Goal: Transaction & Acquisition: Obtain resource

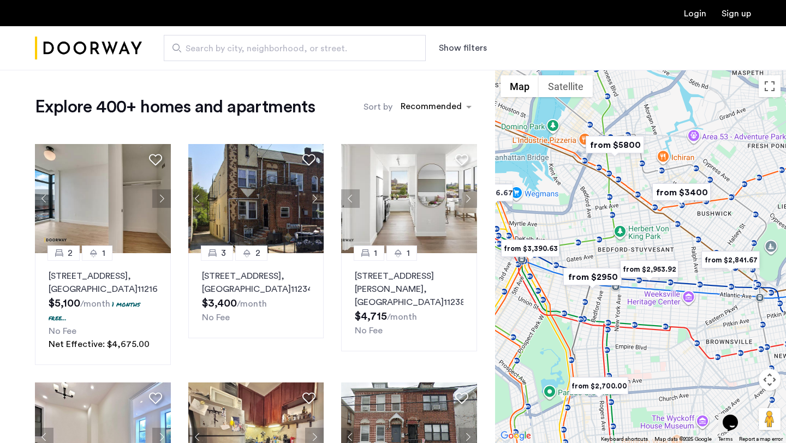
drag, startPoint x: 686, startPoint y: 227, endPoint x: 680, endPoint y: 268, distance: 41.9
click at [680, 269] on div at bounding box center [640, 257] width 291 height 374
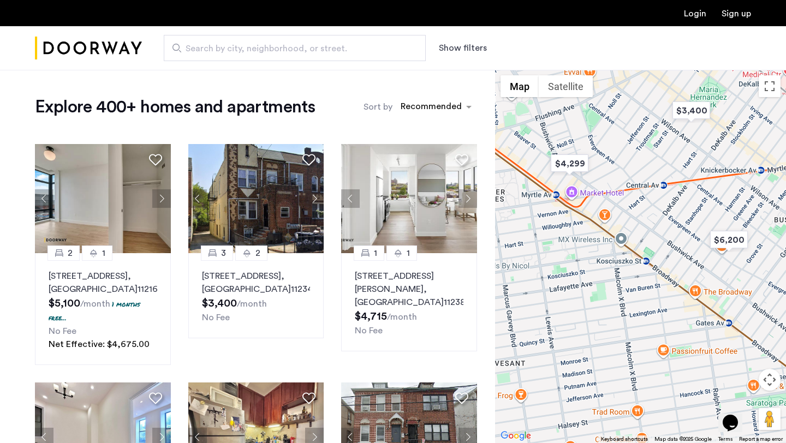
drag, startPoint x: 707, startPoint y: 144, endPoint x: 685, endPoint y: 260, distance: 118.4
click at [685, 260] on div at bounding box center [640, 257] width 291 height 374
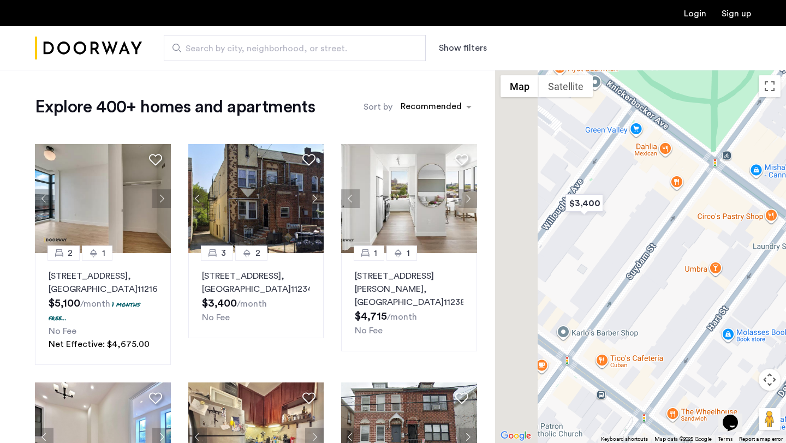
drag, startPoint x: 565, startPoint y: 214, endPoint x: 666, endPoint y: 255, distance: 108.5
click at [666, 255] on div at bounding box center [640, 257] width 291 height 374
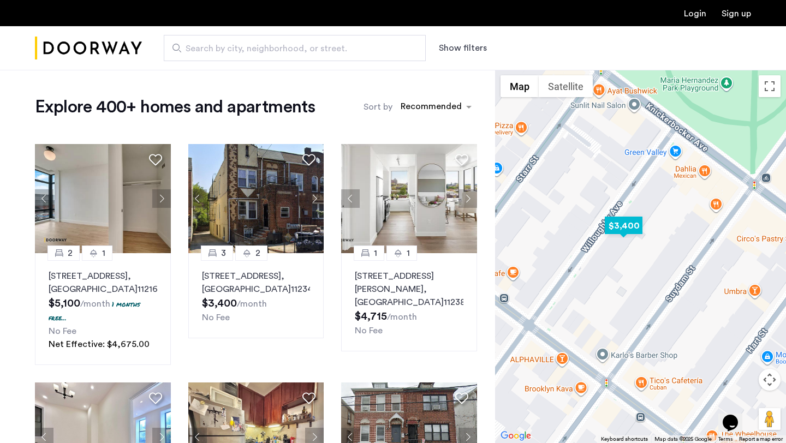
click at [624, 221] on img "$3,400" at bounding box center [624, 226] width 46 height 25
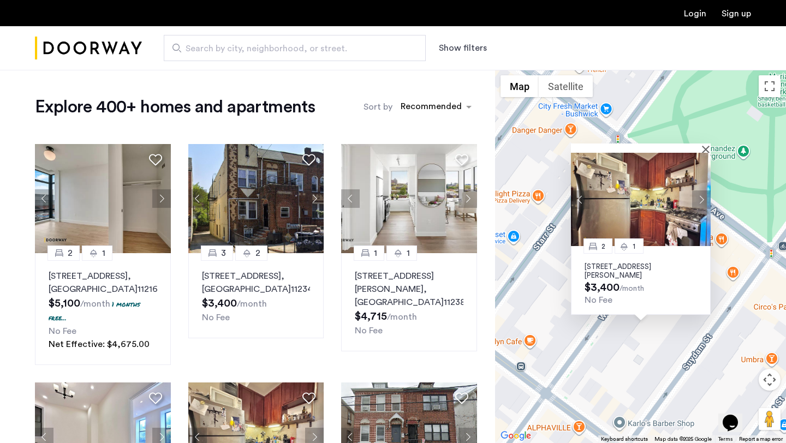
click at [697, 199] on button "Next apartment" at bounding box center [701, 200] width 19 height 19
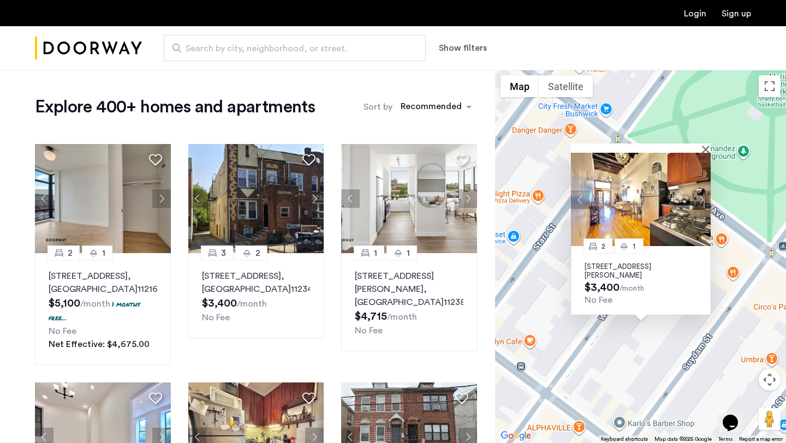
click at [697, 199] on button "Next apartment" at bounding box center [701, 200] width 19 height 19
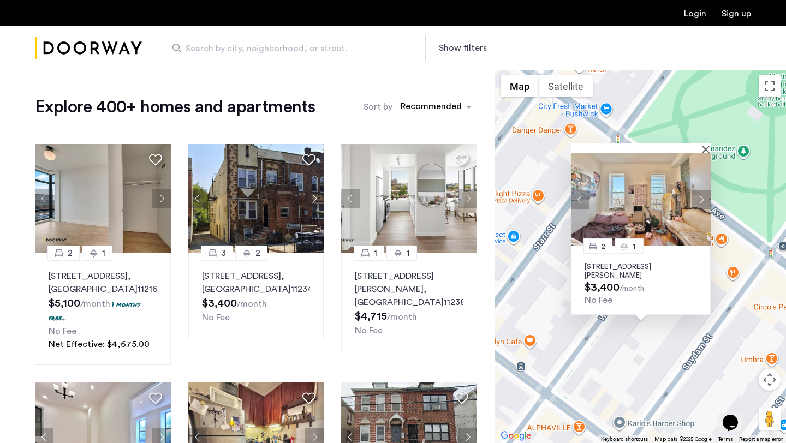
click at [697, 199] on button "Next apartment" at bounding box center [701, 200] width 19 height 19
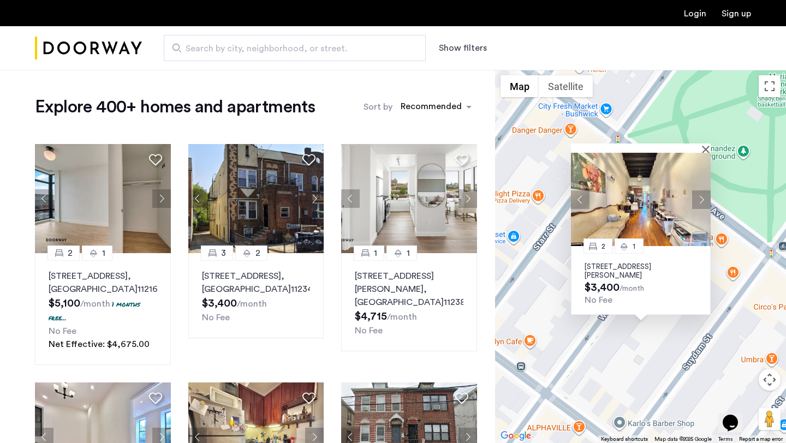
click at [616, 270] on p "[STREET_ADDRESS][PERSON_NAME]" at bounding box center [641, 271] width 112 height 17
click at [703, 150] on div at bounding box center [641, 148] width 140 height 9
click at [706, 147] on button "Close" at bounding box center [708, 149] width 8 height 8
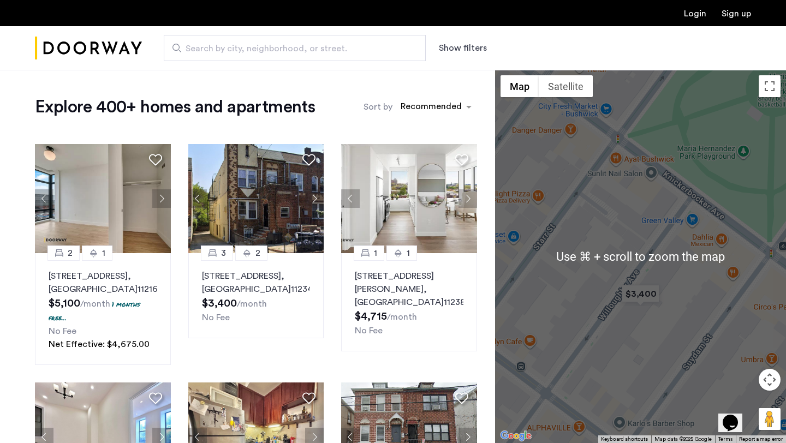
scroll to position [38, 0]
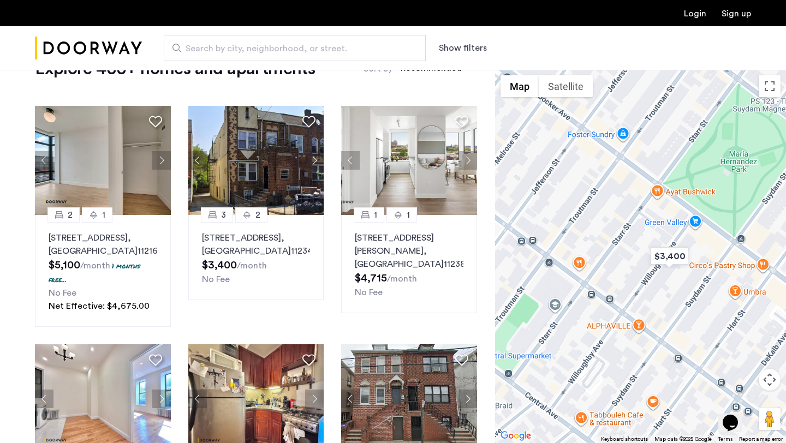
drag, startPoint x: 715, startPoint y: 221, endPoint x: 674, endPoint y: 288, distance: 79.1
click at [674, 288] on div "To navigate, press the arrow keys." at bounding box center [640, 257] width 291 height 374
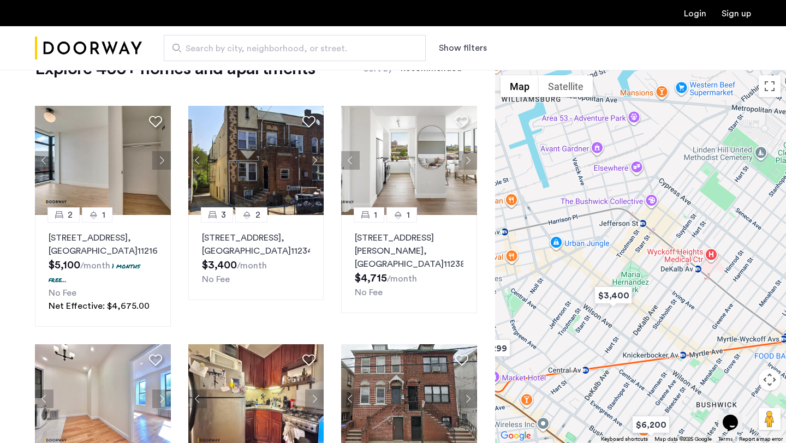
drag, startPoint x: 717, startPoint y: 311, endPoint x: 663, endPoint y: 306, distance: 54.3
click at [663, 306] on div at bounding box center [640, 257] width 291 height 374
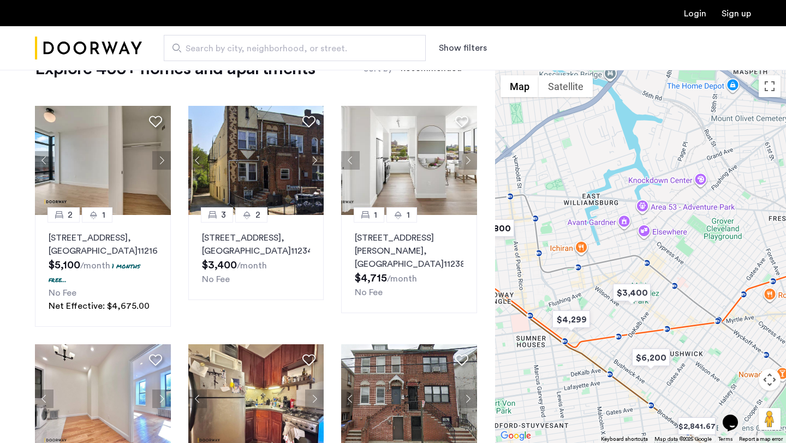
drag, startPoint x: 557, startPoint y: 277, endPoint x: 706, endPoint y: 290, distance: 149.7
click at [707, 290] on div at bounding box center [640, 257] width 291 height 374
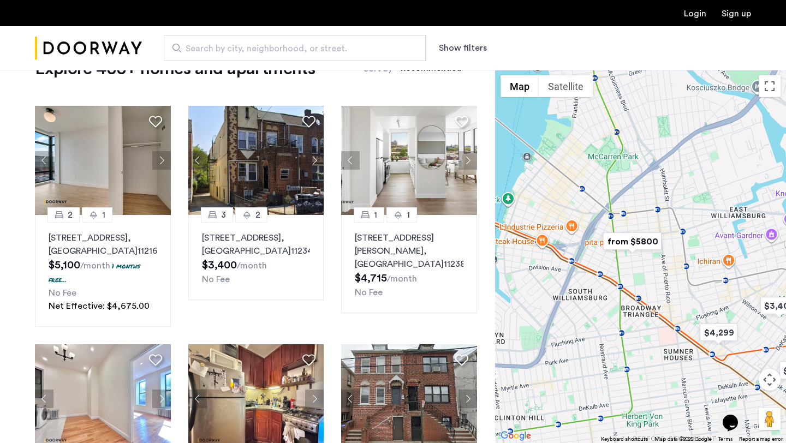
click at [633, 239] on img "from $5800" at bounding box center [632, 241] width 67 height 25
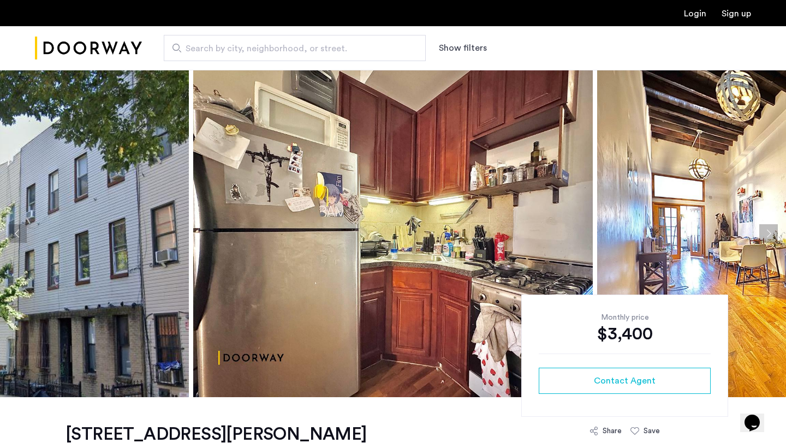
click at [766, 228] on button "Next apartment" at bounding box center [769, 233] width 19 height 19
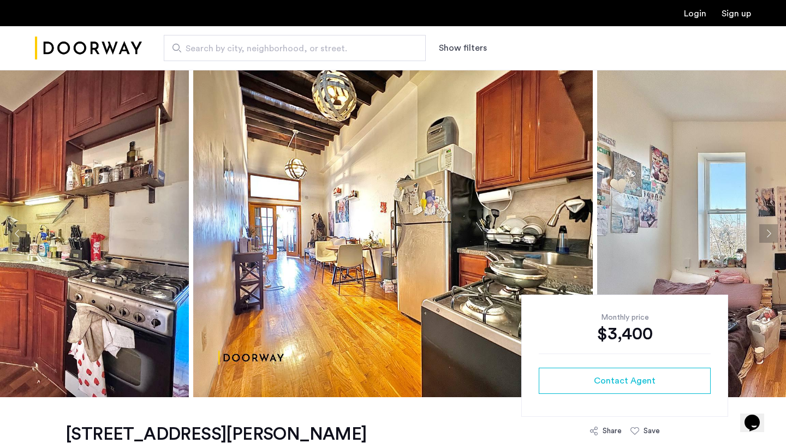
click at [766, 228] on button "Next apartment" at bounding box center [769, 233] width 19 height 19
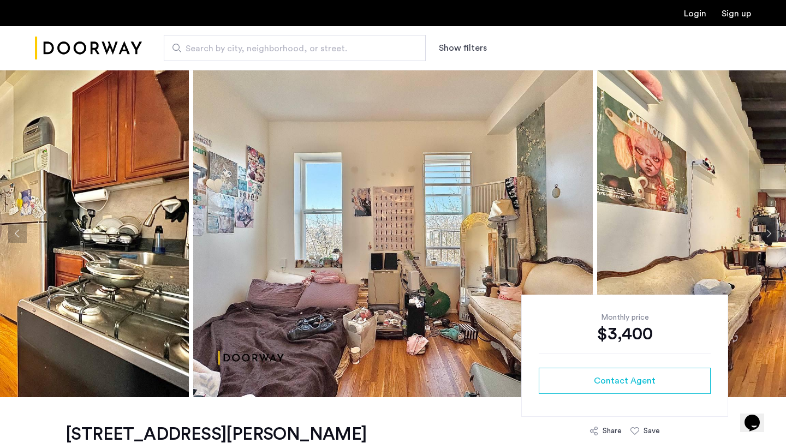
click at [766, 228] on button "Next apartment" at bounding box center [769, 233] width 19 height 19
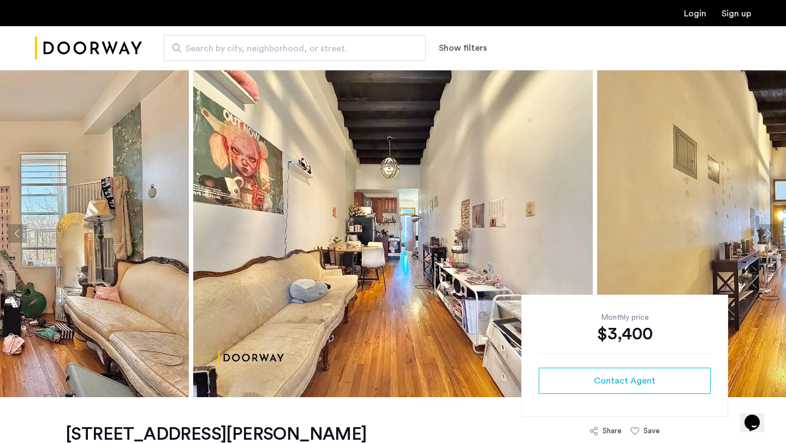
click at [766, 228] on button "Next apartment" at bounding box center [769, 233] width 19 height 19
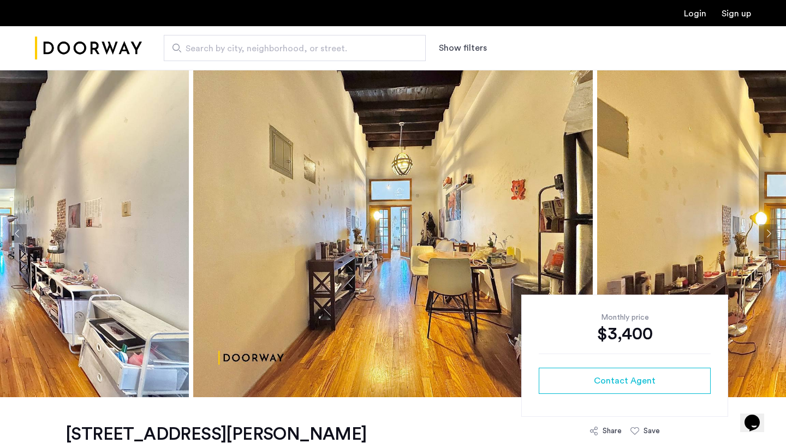
click at [766, 229] on button "Next apartment" at bounding box center [769, 233] width 19 height 19
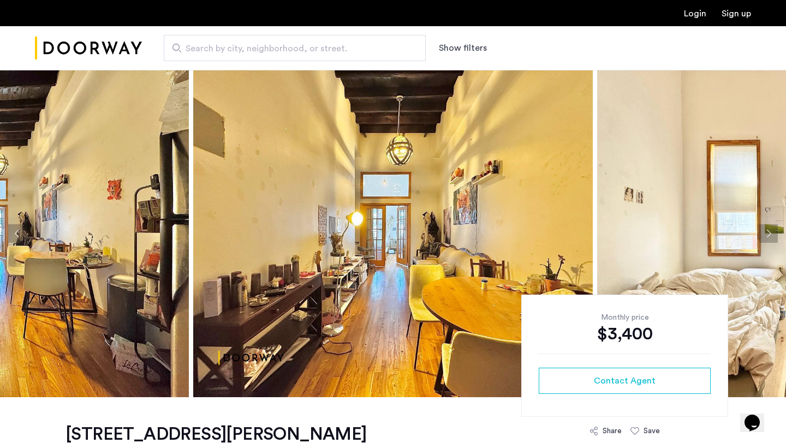
click at [766, 229] on button "Next apartment" at bounding box center [769, 233] width 19 height 19
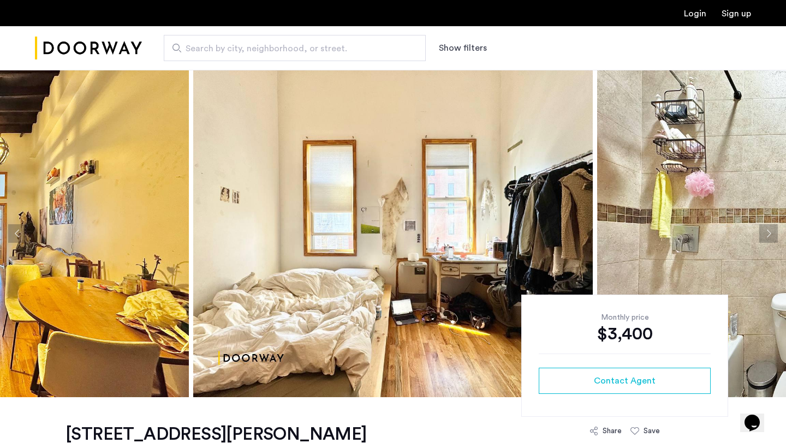
click at [766, 229] on button "Next apartment" at bounding box center [769, 233] width 19 height 19
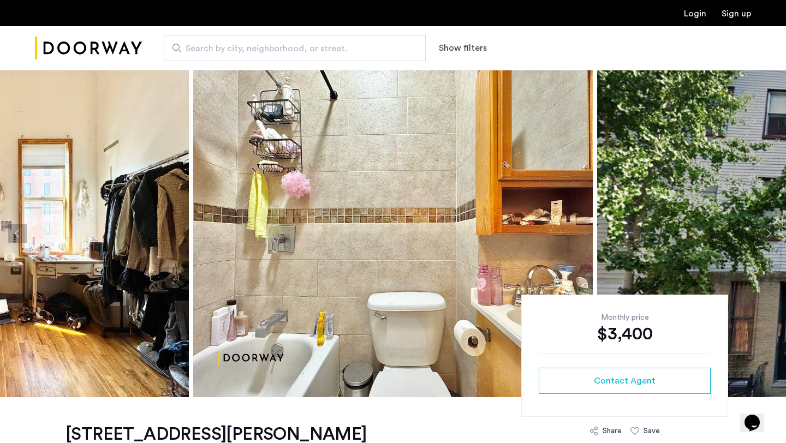
click at [766, 229] on button "Next apartment" at bounding box center [769, 233] width 19 height 19
